Goal: Task Accomplishment & Management: Use online tool/utility

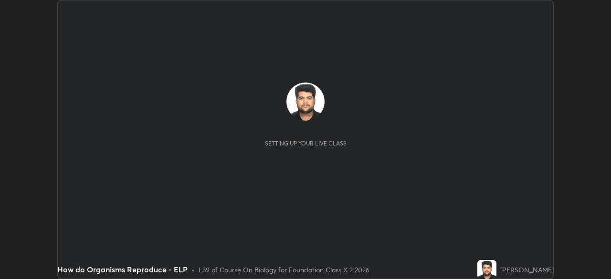
scroll to position [279, 610]
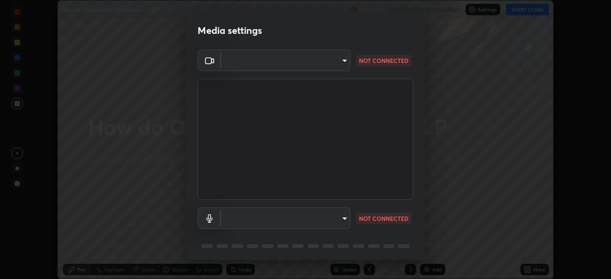
type input "3e25356f195e64551e879d1afeb1ef0f0a2c3c8c5562ca0bf2adaabd0d8e470d"
click at [318, 226] on body "Erase all How do Organisms Reproduce - ELP Recording CLASS STARTS IN 4 MINS Set…" at bounding box center [305, 139] width 611 height 279
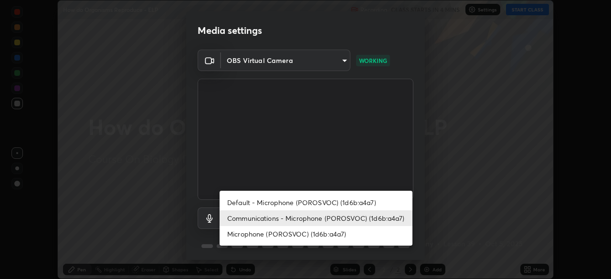
click at [352, 206] on li "Default - Microphone (POROSVOC) (1d6b:a4a7)" at bounding box center [315, 203] width 193 height 16
type input "default"
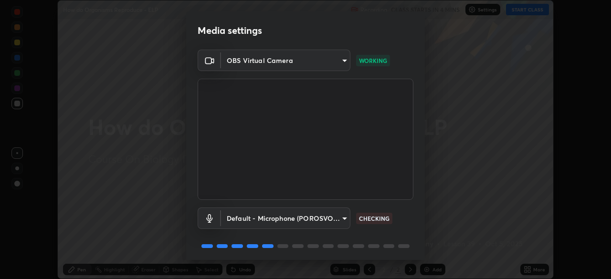
scroll to position [34, 0]
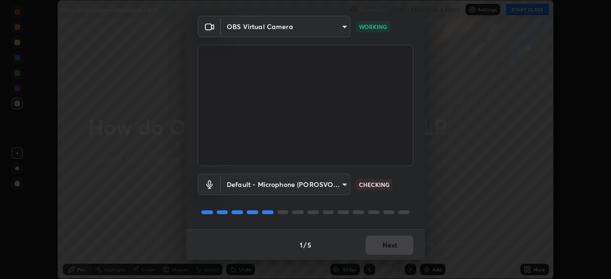
click at [386, 244] on div "1 / 5 Next" at bounding box center [305, 244] width 238 height 31
click at [383, 243] on div "1 / 5 Next" at bounding box center [305, 244] width 238 height 31
click at [382, 247] on div "1 / 5 Next" at bounding box center [305, 244] width 238 height 31
click at [382, 249] on div "1 / 5 Next" at bounding box center [305, 244] width 238 height 31
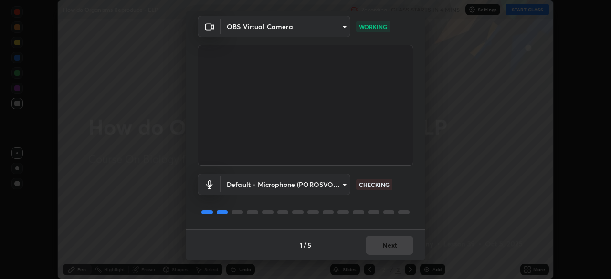
click at [382, 249] on div "1 / 5 Next" at bounding box center [305, 244] width 238 height 31
click at [384, 249] on div "1 / 5 Next" at bounding box center [305, 244] width 238 height 31
click at [377, 249] on div "1 / 5 Next" at bounding box center [305, 244] width 238 height 31
click at [377, 247] on div "1 / 5 Next" at bounding box center [305, 244] width 238 height 31
click at [377, 246] on div "1 / 5 Next" at bounding box center [305, 244] width 238 height 31
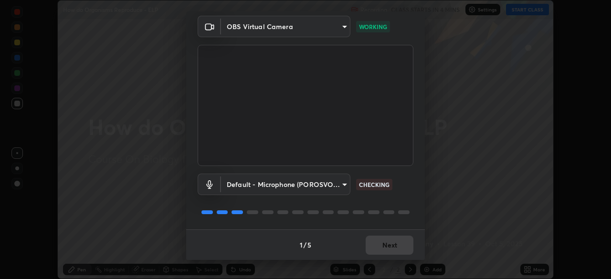
click at [377, 252] on div "1 / 5 Next" at bounding box center [305, 244] width 238 height 31
click at [377, 249] on div "1 / 5 Next" at bounding box center [305, 244] width 238 height 31
click at [379, 253] on div "1 / 5 Next" at bounding box center [305, 244] width 238 height 31
click at [380, 250] on button "Next" at bounding box center [389, 245] width 48 height 19
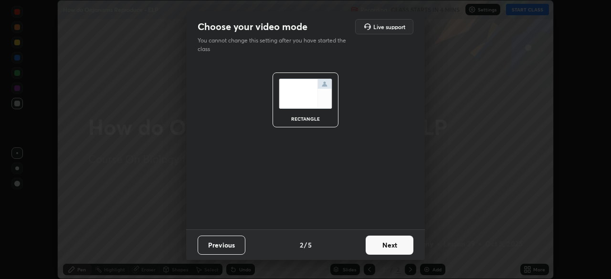
scroll to position [0, 0]
click at [379, 249] on button "Next" at bounding box center [389, 245] width 48 height 19
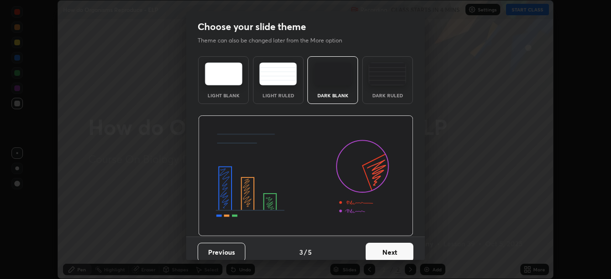
click at [377, 249] on button "Next" at bounding box center [389, 252] width 48 height 19
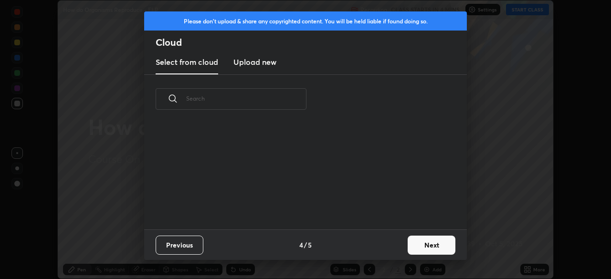
click at [377, 249] on div "Previous 4 / 5 Next" at bounding box center [305, 244] width 322 height 31
click at [379, 249] on div "Previous 4 / 5 Next" at bounding box center [305, 244] width 322 height 31
click at [409, 243] on button "Next" at bounding box center [431, 245] width 48 height 19
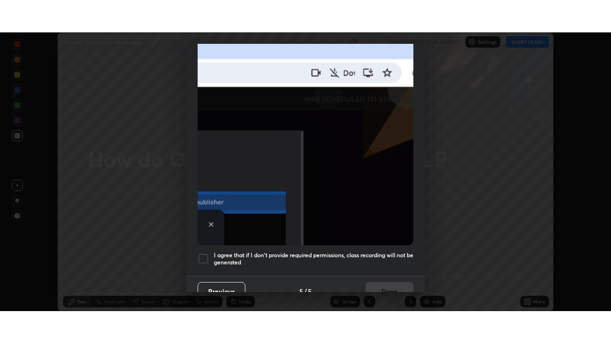
scroll to position [228, 0]
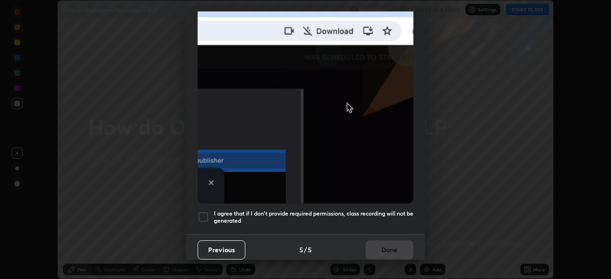
click at [202, 216] on div at bounding box center [202, 216] width 11 height 11
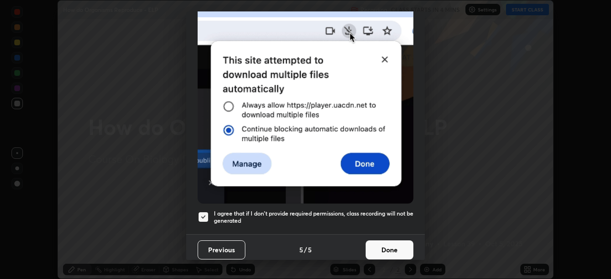
click at [373, 244] on button "Done" at bounding box center [389, 249] width 48 height 19
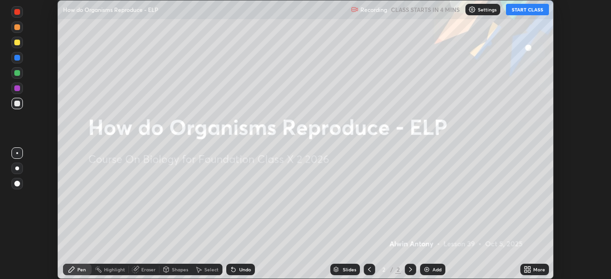
click at [528, 11] on button "START CLASS" at bounding box center [527, 9] width 43 height 11
click at [526, 271] on icon at bounding box center [525, 271] width 2 height 2
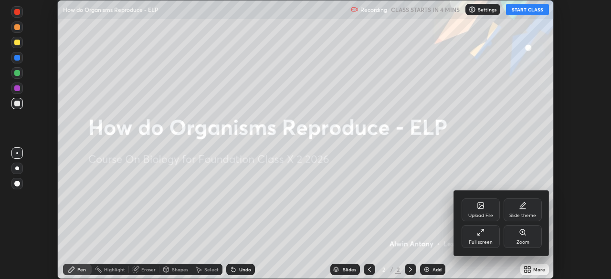
click at [472, 234] on div "Full screen" at bounding box center [480, 236] width 38 height 23
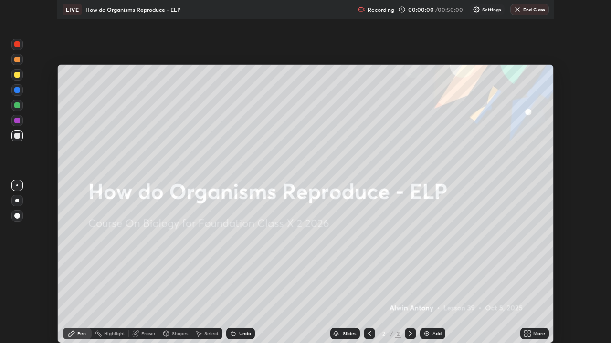
scroll to position [343, 611]
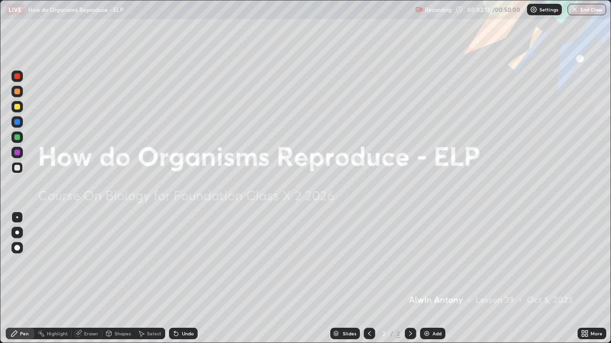
click at [586, 279] on icon at bounding box center [586, 335] width 2 height 2
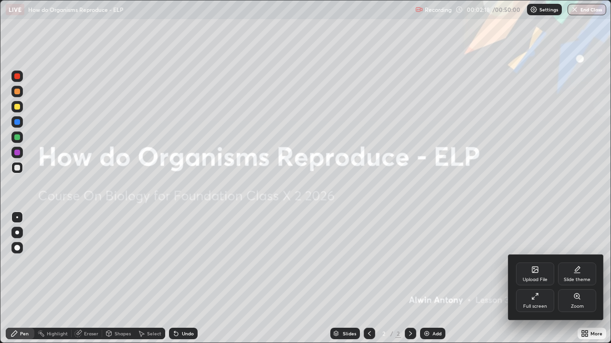
click at [529, 279] on div "Upload File" at bounding box center [534, 280] width 25 height 5
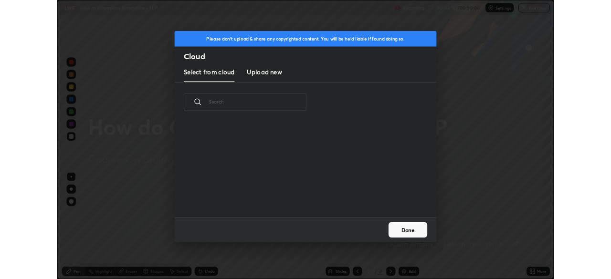
scroll to position [117, 306]
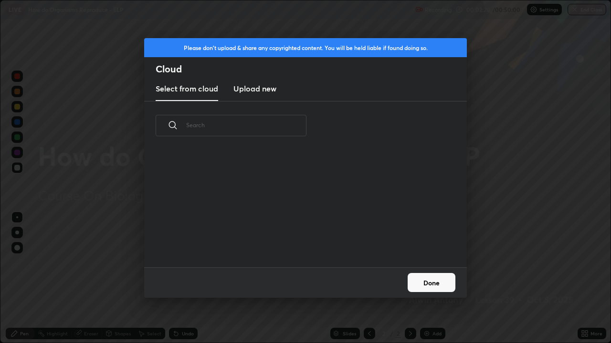
click at [262, 94] on new "Upload new" at bounding box center [254, 89] width 43 height 24
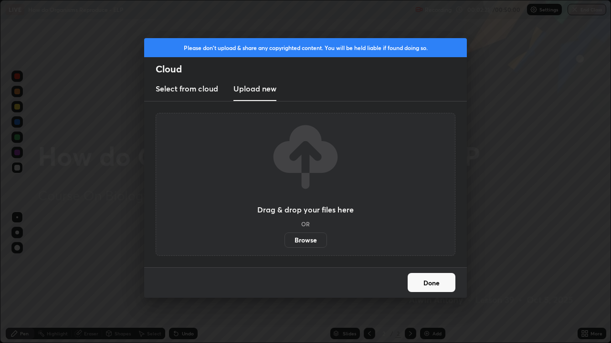
click at [302, 243] on label "Browse" at bounding box center [305, 240] width 42 height 15
click at [284, 243] on input "Browse" at bounding box center [284, 240] width 0 height 15
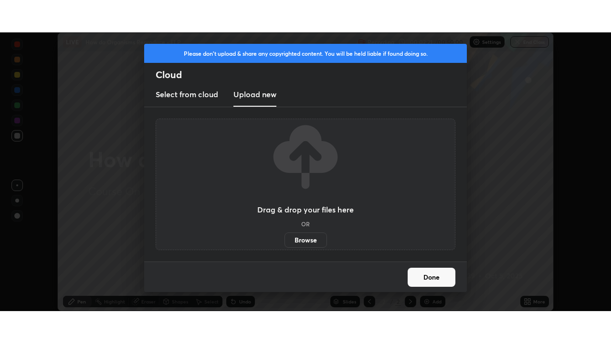
scroll to position [47420, 47089]
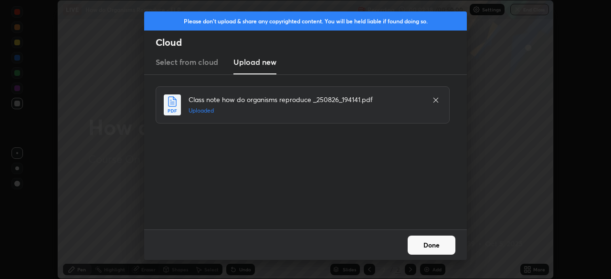
click at [431, 248] on button "Done" at bounding box center [431, 245] width 48 height 19
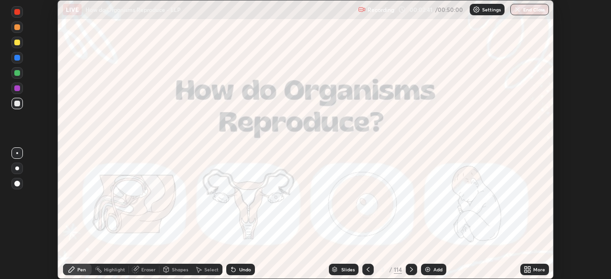
click at [529, 265] on div "More" at bounding box center [534, 269] width 29 height 11
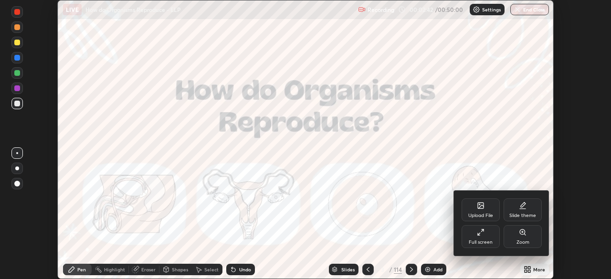
click at [467, 243] on div "Full screen" at bounding box center [480, 236] width 38 height 23
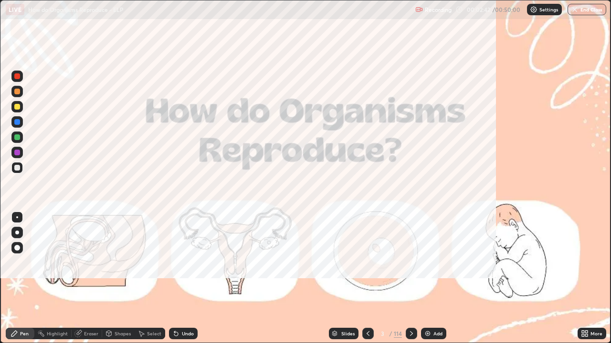
scroll to position [343, 611]
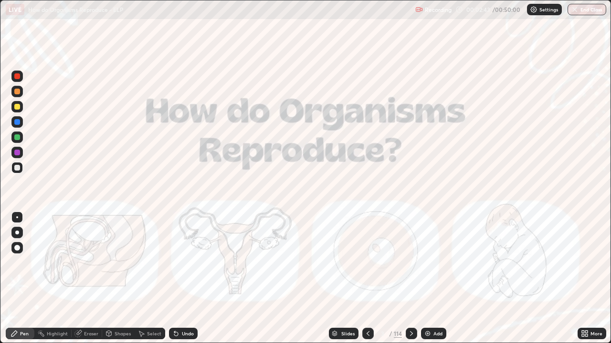
click at [352, 279] on div "Slides" at bounding box center [347, 334] width 13 height 5
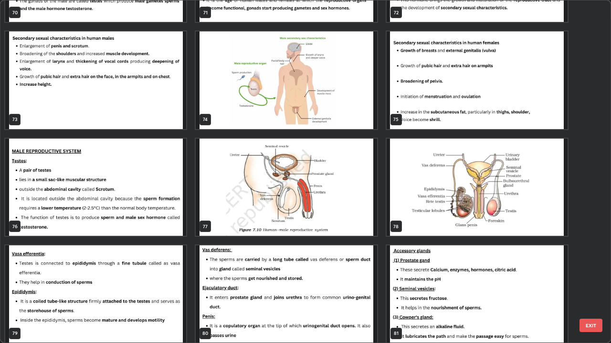
scroll to position [2539, 0]
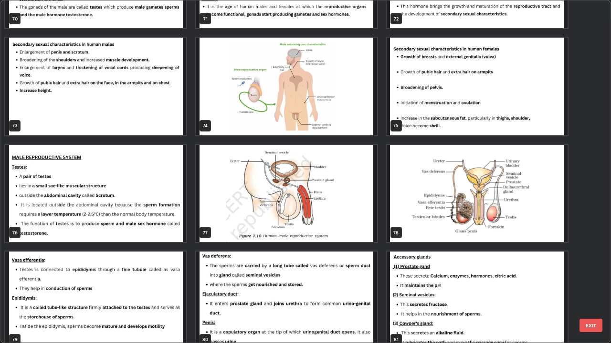
click at [468, 279] on img "grid" at bounding box center [476, 301] width 181 height 98
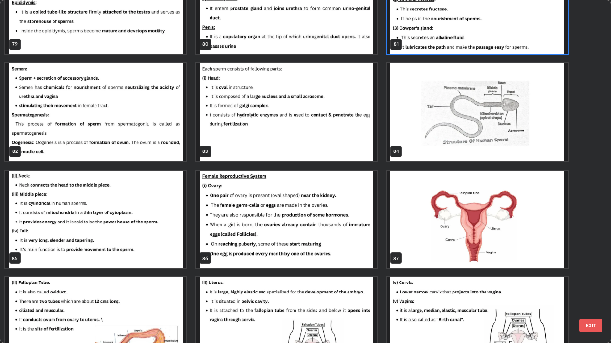
scroll to position [2834, 0]
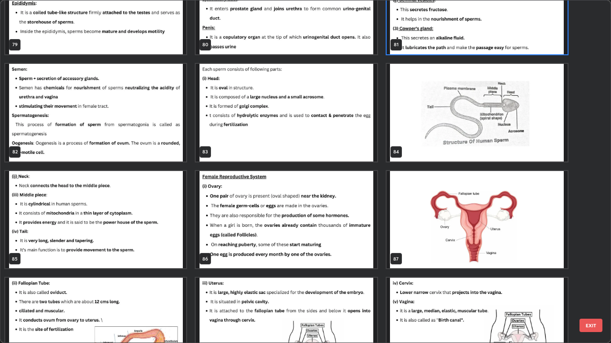
click at [394, 232] on img "grid" at bounding box center [476, 220] width 181 height 98
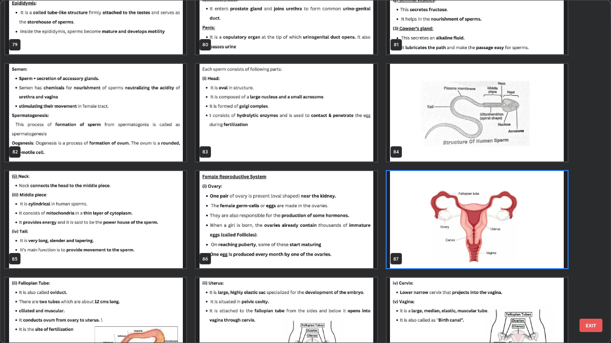
click at [399, 231] on img "grid" at bounding box center [476, 220] width 181 height 98
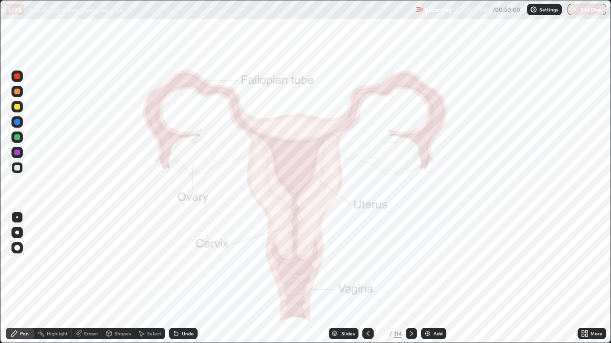
click at [16, 78] on div at bounding box center [17, 76] width 6 height 6
click at [18, 75] on div at bounding box center [17, 76] width 6 height 6
click at [20, 109] on div at bounding box center [17, 107] width 6 height 6
click at [90, 279] on div "Eraser" at bounding box center [91, 334] width 14 height 5
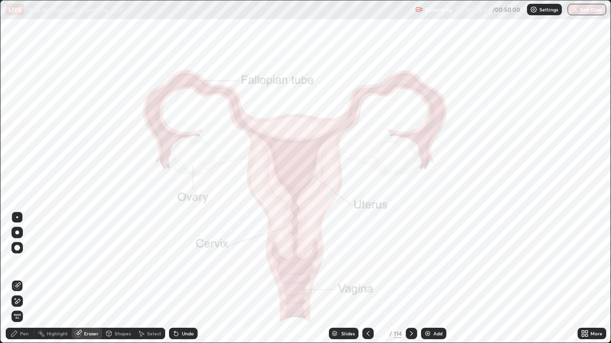
click at [22, 279] on div "Erase all" at bounding box center [16, 316] width 11 height 11
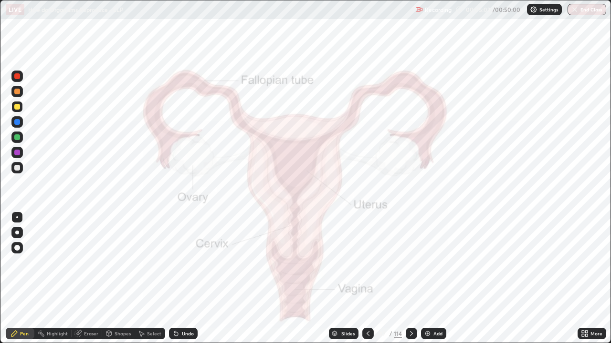
click at [91, 279] on div "Eraser" at bounding box center [91, 334] width 14 height 5
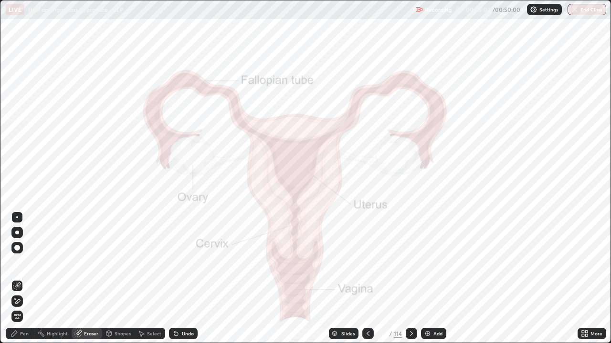
click at [16, 279] on span "Erase all" at bounding box center [17, 317] width 10 height 6
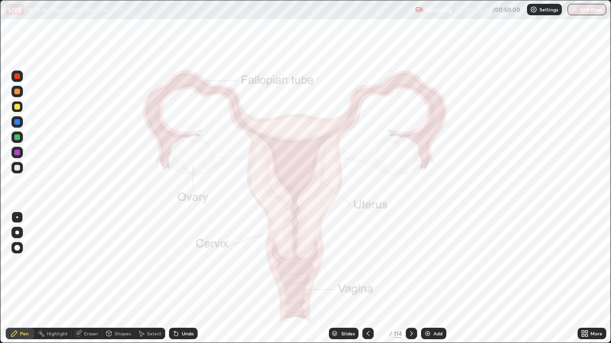
click at [348, 279] on div "Slides" at bounding box center [347, 334] width 13 height 5
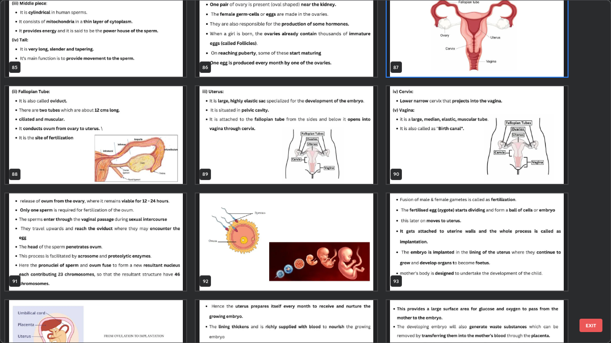
scroll to position [3044, 0]
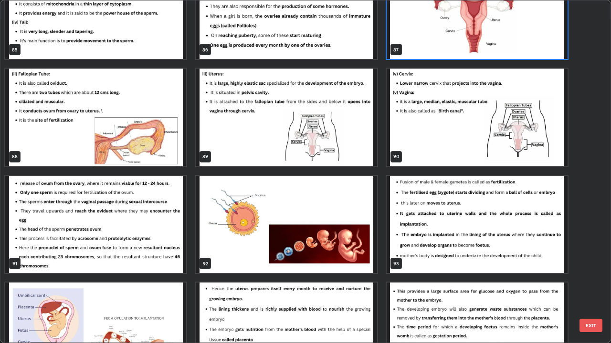
click at [238, 258] on img "grid" at bounding box center [286, 225] width 181 height 98
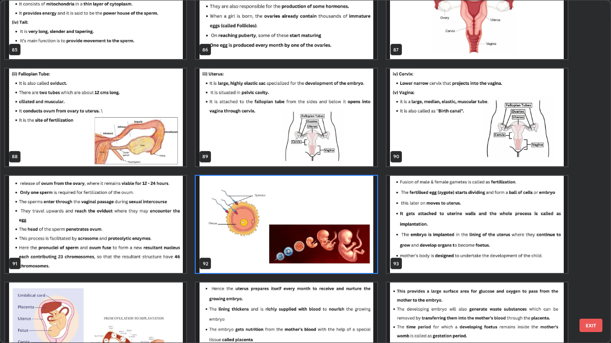
click at [237, 254] on img "grid" at bounding box center [286, 225] width 181 height 98
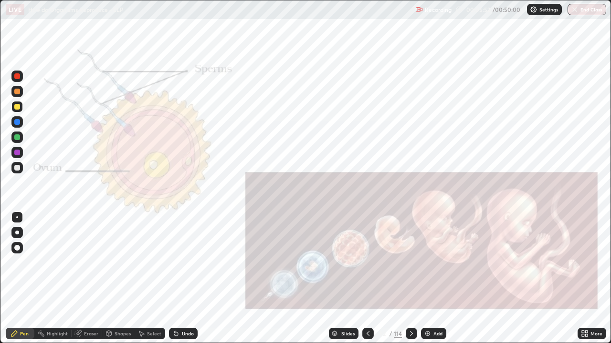
click at [345, 279] on div "Slides" at bounding box center [347, 334] width 13 height 5
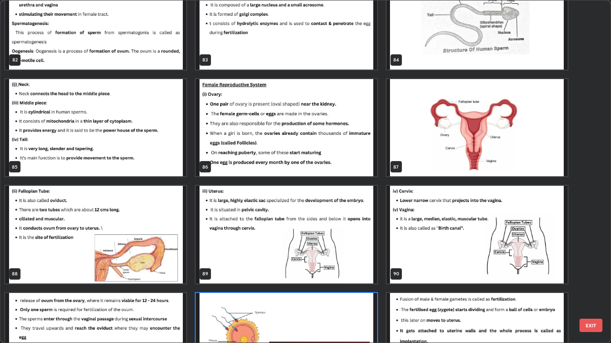
scroll to position [2926, 0]
click at [414, 164] on img "grid" at bounding box center [476, 128] width 181 height 98
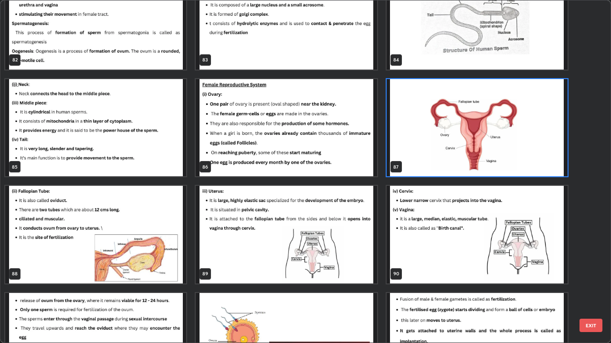
click at [414, 163] on img "grid" at bounding box center [476, 128] width 181 height 98
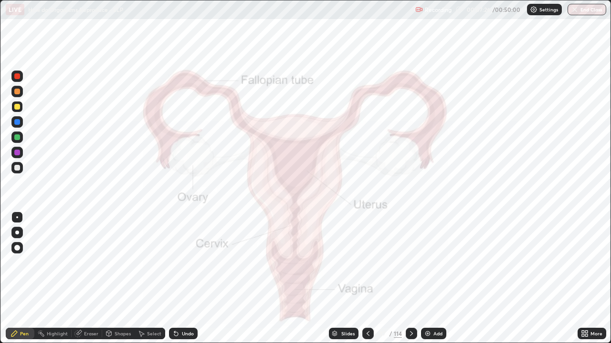
click at [371, 279] on div at bounding box center [367, 333] width 11 height 11
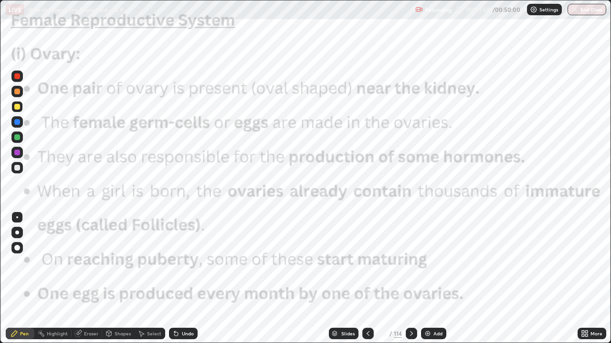
click at [410, 279] on icon at bounding box center [411, 334] width 8 height 8
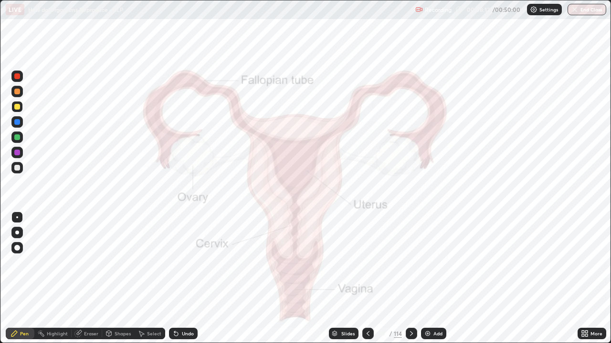
click at [77, 279] on icon at bounding box center [78, 334] width 6 height 6
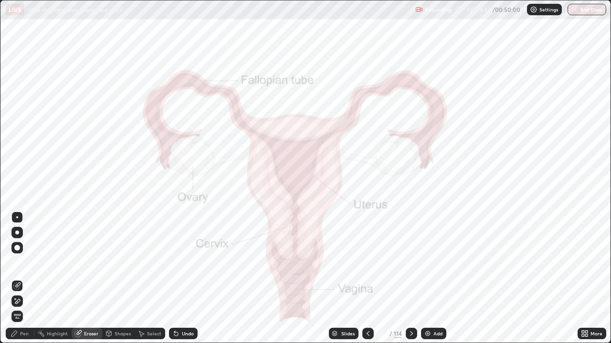
click at [22, 279] on div "Erase all" at bounding box center [16, 316] width 11 height 11
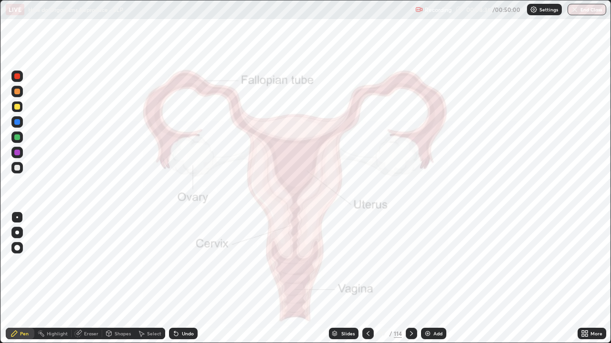
click at [406, 279] on div at bounding box center [410, 333] width 11 height 11
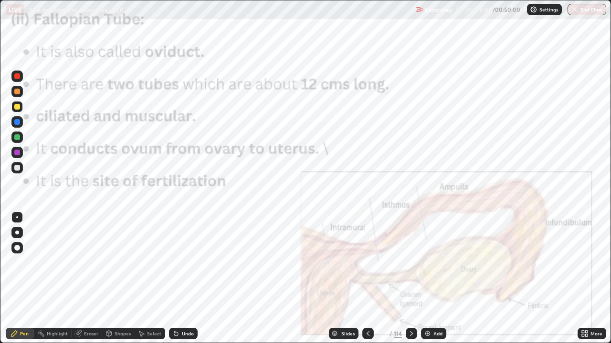
click at [411, 279] on icon at bounding box center [411, 334] width 3 height 5
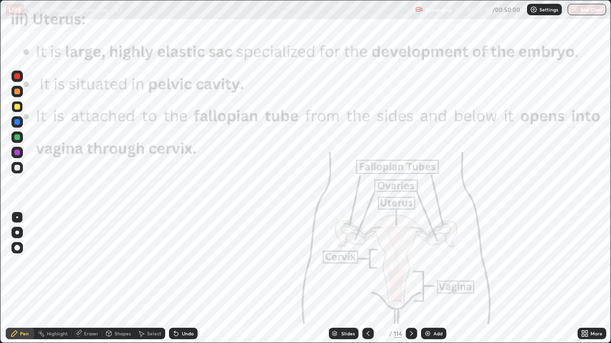
click at [362, 279] on div at bounding box center [367, 333] width 11 height 11
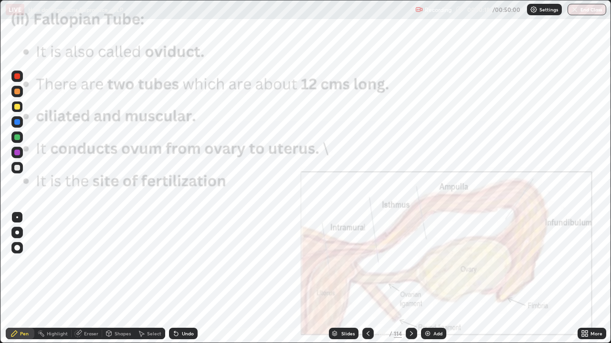
click at [367, 279] on icon at bounding box center [368, 334] width 8 height 8
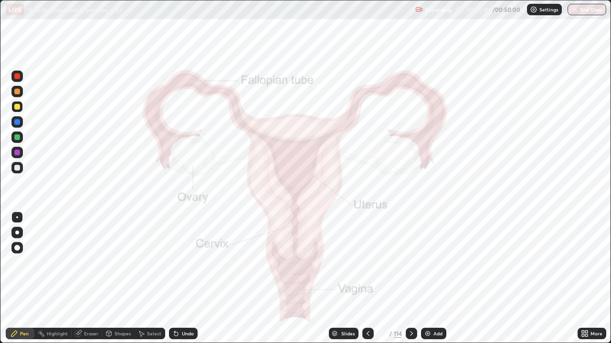
click at [88, 279] on div "Eraser" at bounding box center [87, 333] width 31 height 11
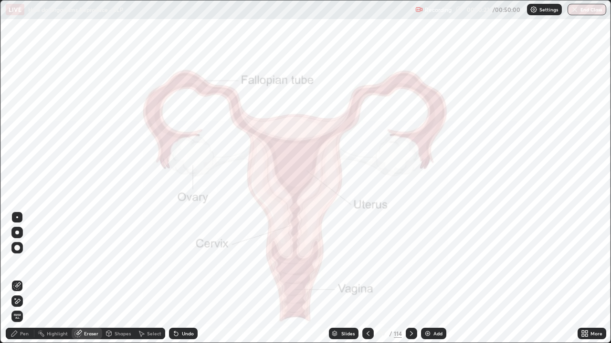
click at [76, 279] on icon at bounding box center [78, 334] width 8 height 8
click at [18, 279] on span "Erase all" at bounding box center [17, 317] width 10 height 6
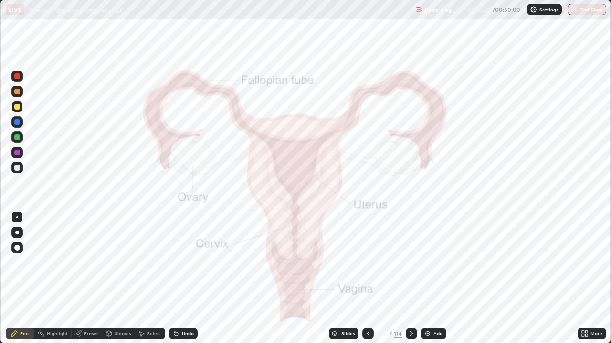
click at [411, 279] on icon at bounding box center [411, 334] width 3 height 5
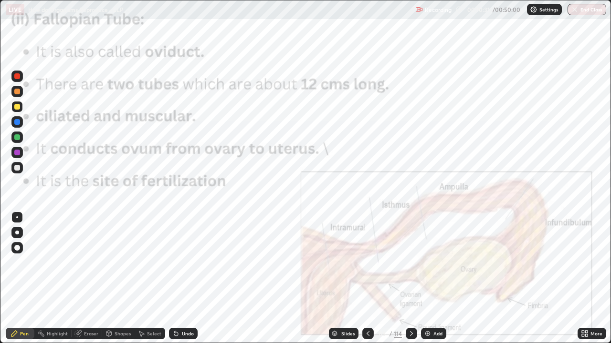
click at [410, 279] on icon at bounding box center [411, 334] width 8 height 8
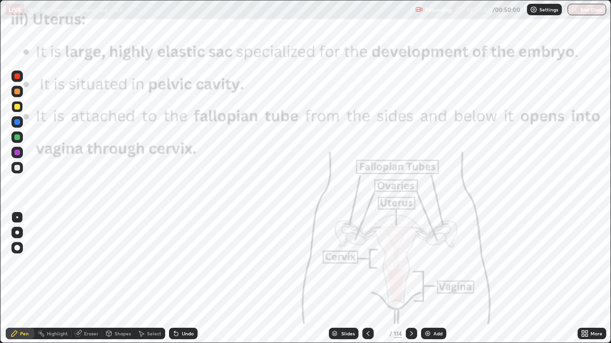
click at [410, 279] on icon at bounding box center [411, 334] width 8 height 8
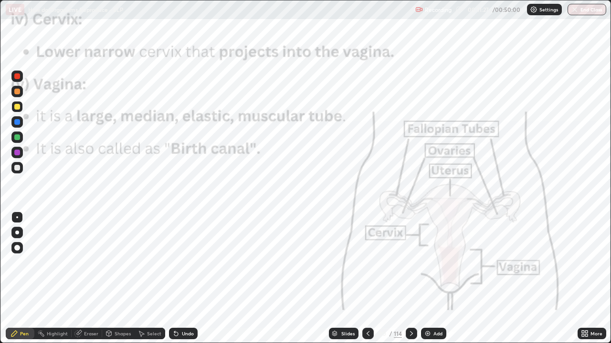
click at [410, 279] on icon at bounding box center [411, 334] width 8 height 8
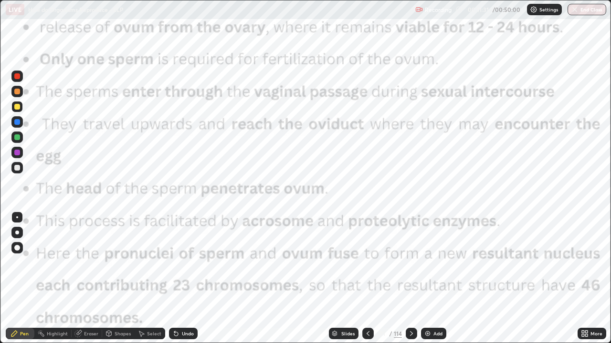
click at [412, 279] on icon at bounding box center [411, 334] width 8 height 8
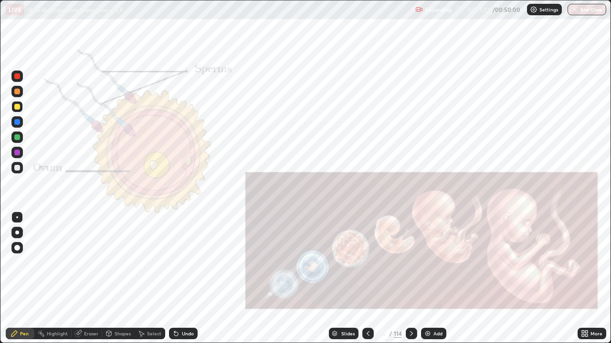
click at [368, 279] on icon at bounding box center [368, 334] width 8 height 8
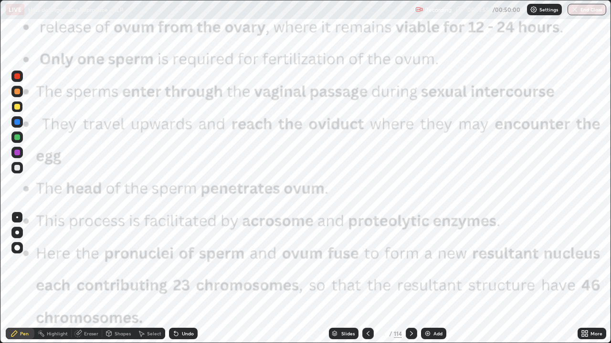
click at [410, 279] on icon at bounding box center [411, 334] width 8 height 8
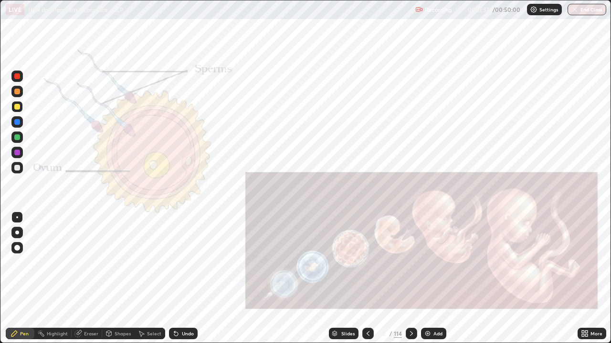
click at [18, 76] on div at bounding box center [17, 76] width 6 height 6
click at [410, 279] on icon at bounding box center [411, 334] width 8 height 8
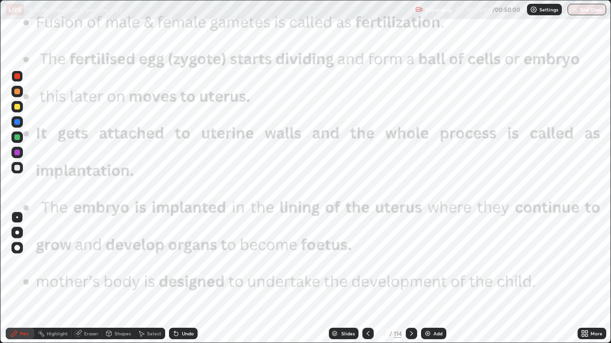
click at [367, 279] on icon at bounding box center [368, 334] width 8 height 8
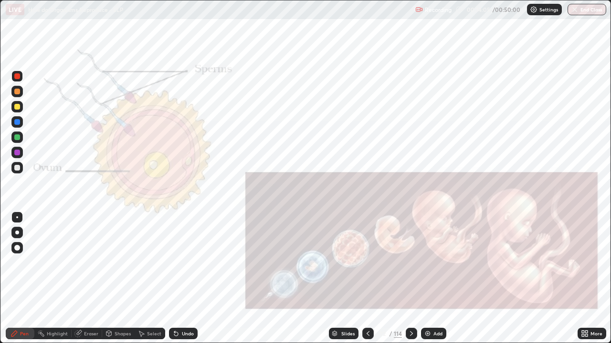
click at [405, 279] on div at bounding box center [410, 333] width 11 height 19
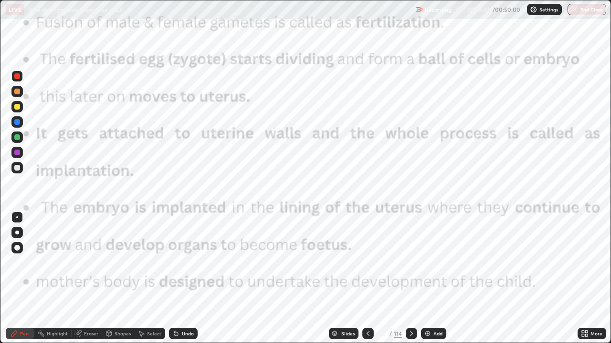
click at [410, 279] on icon at bounding box center [411, 334] width 8 height 8
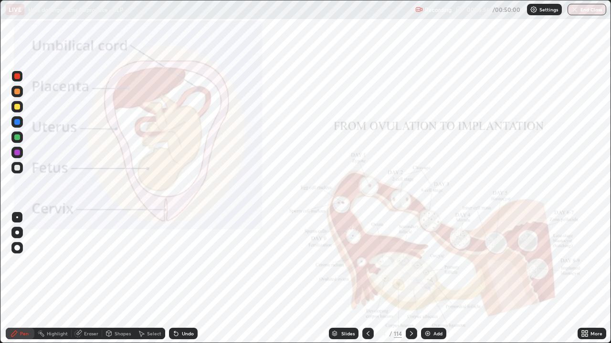
click at [410, 279] on icon at bounding box center [411, 334] width 8 height 8
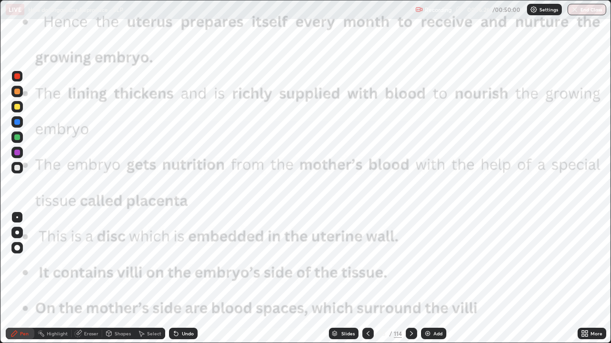
click at [87, 279] on div "Eraser" at bounding box center [91, 334] width 14 height 5
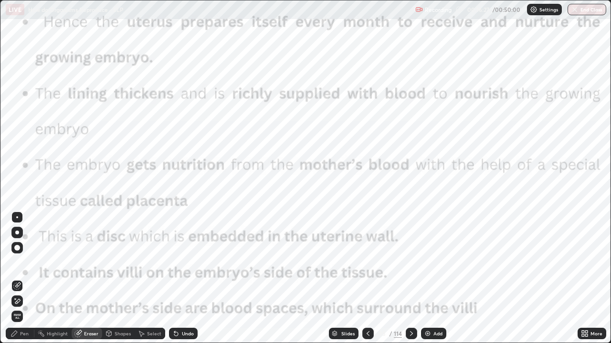
click at [19, 279] on span "Erase all" at bounding box center [17, 317] width 10 height 6
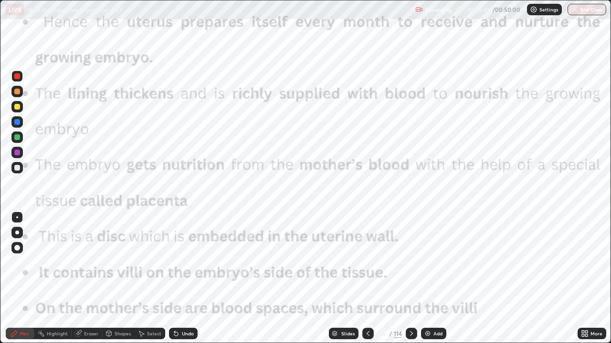
click at [410, 279] on icon at bounding box center [411, 334] width 8 height 8
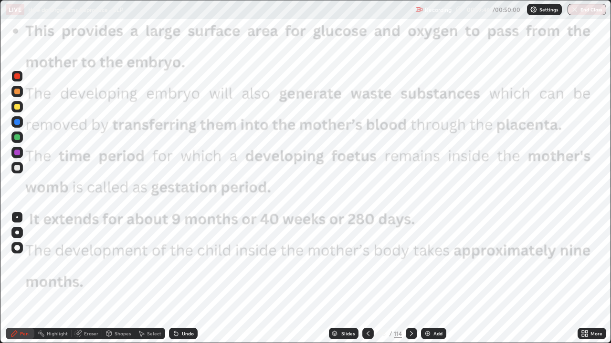
click at [411, 279] on icon at bounding box center [411, 334] width 8 height 8
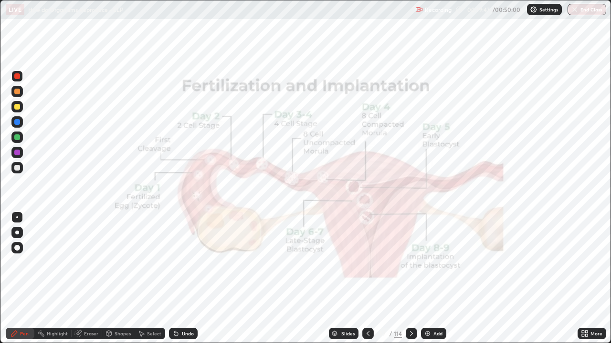
click at [411, 279] on icon at bounding box center [411, 334] width 8 height 8
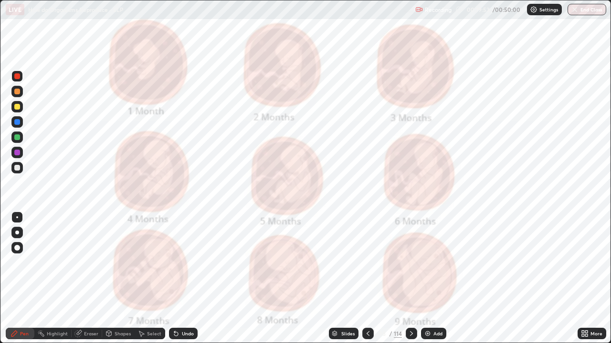
click at [411, 279] on icon at bounding box center [411, 334] width 8 height 8
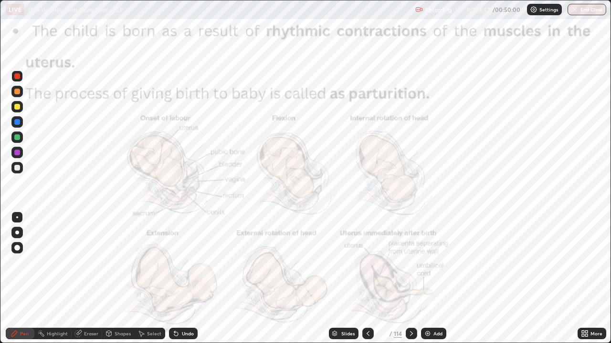
click at [367, 279] on icon at bounding box center [368, 334] width 8 height 8
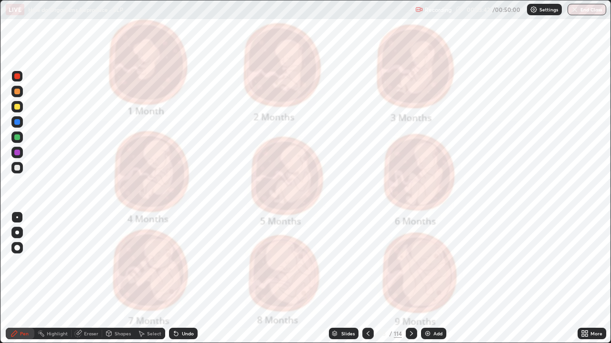
click at [367, 279] on icon at bounding box center [368, 334] width 8 height 8
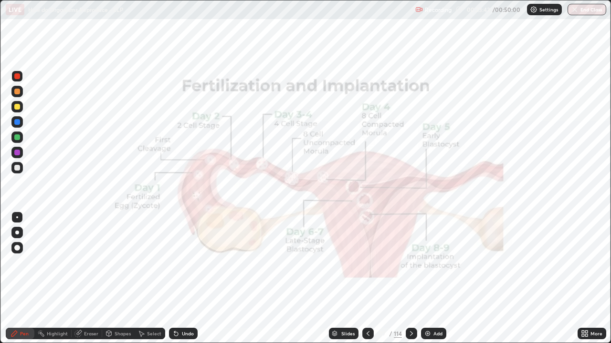
click at [368, 279] on icon at bounding box center [368, 334] width 8 height 8
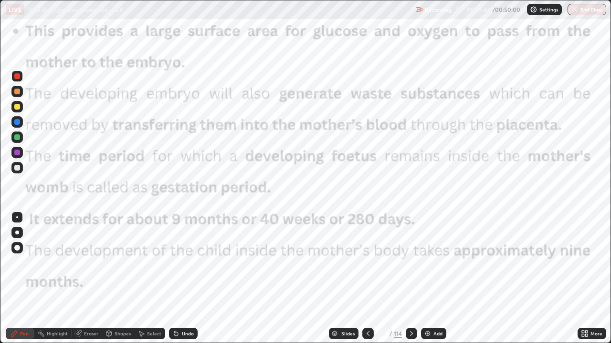
click at [368, 279] on div at bounding box center [367, 333] width 11 height 11
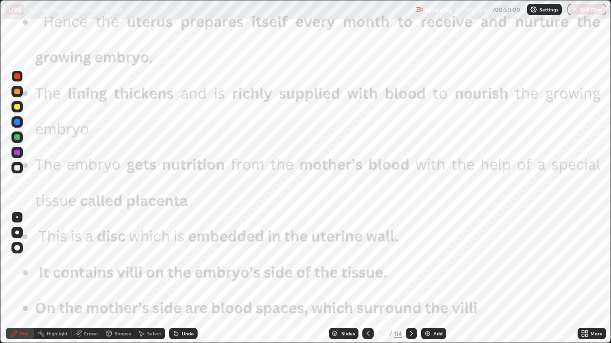
click at [368, 279] on icon at bounding box center [368, 334] width 8 height 8
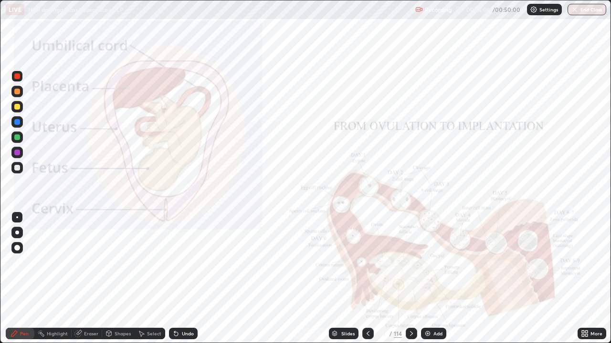
click at [409, 279] on icon at bounding box center [411, 334] width 8 height 8
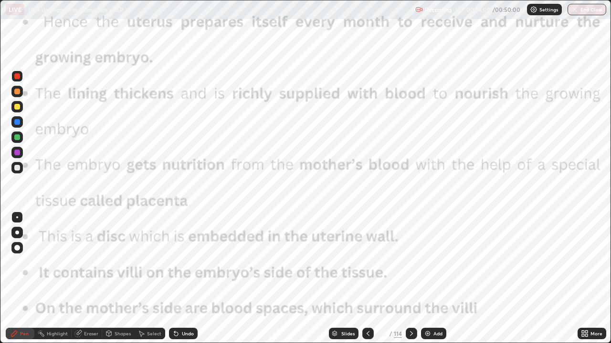
click at [409, 279] on icon at bounding box center [411, 334] width 8 height 8
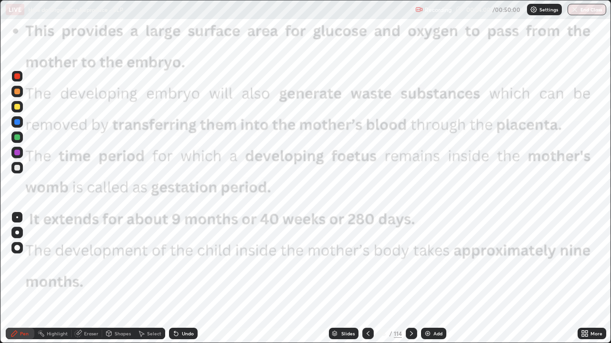
click at [411, 279] on icon at bounding box center [411, 334] width 3 height 5
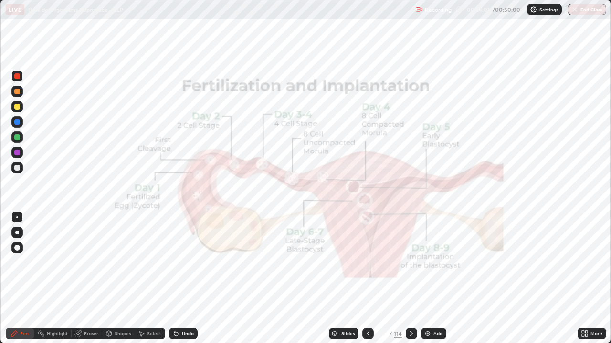
click at [410, 279] on icon at bounding box center [411, 334] width 8 height 8
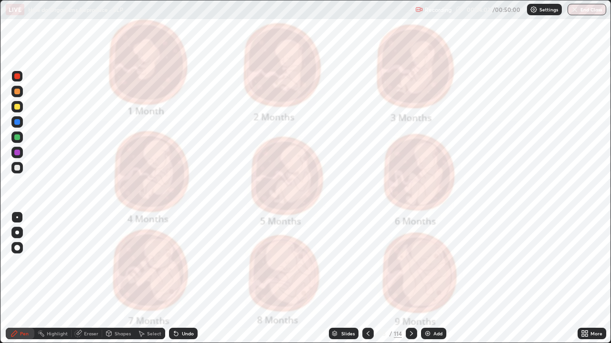
click at [410, 279] on icon at bounding box center [411, 334] width 8 height 8
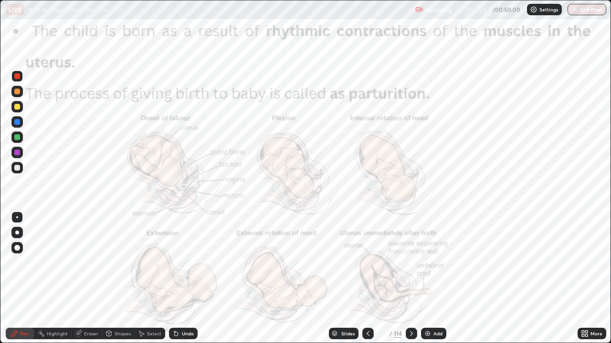
click at [411, 279] on icon at bounding box center [411, 334] width 3 height 5
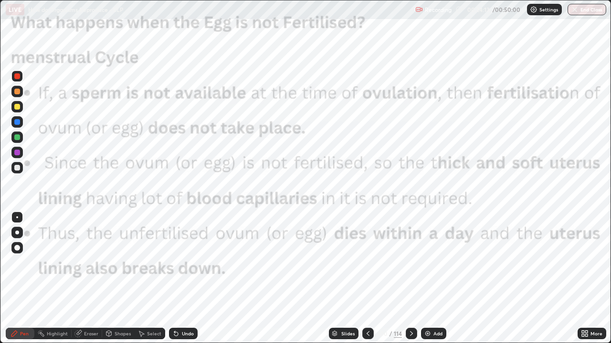
click at [21, 78] on div at bounding box center [16, 76] width 11 height 11
